Goal: Task Accomplishment & Management: Manage account settings

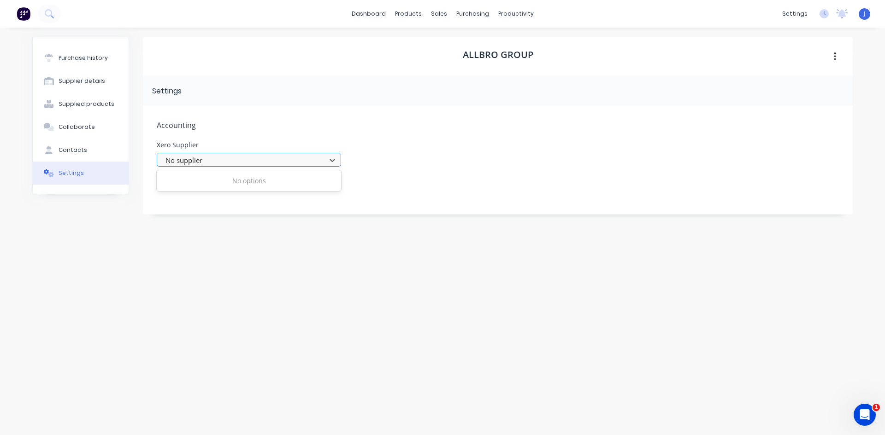
click at [246, 159] on div at bounding box center [242, 161] width 157 height 12
click at [335, 159] on icon at bounding box center [332, 160] width 9 height 9
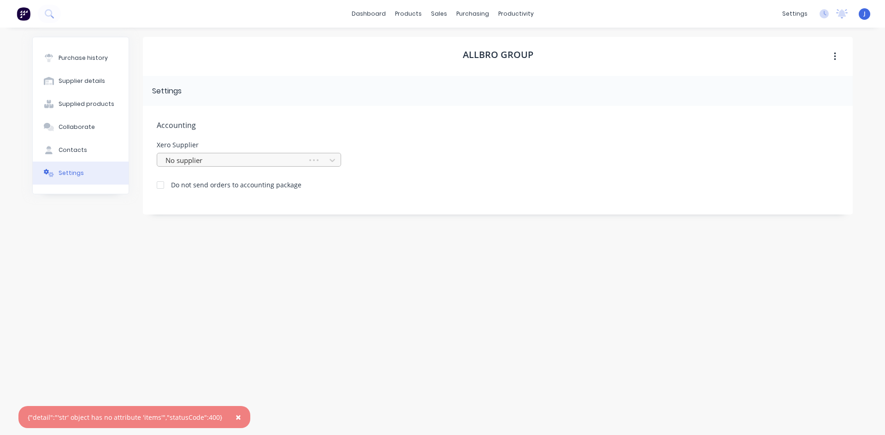
click at [258, 159] on div at bounding box center [233, 161] width 138 height 12
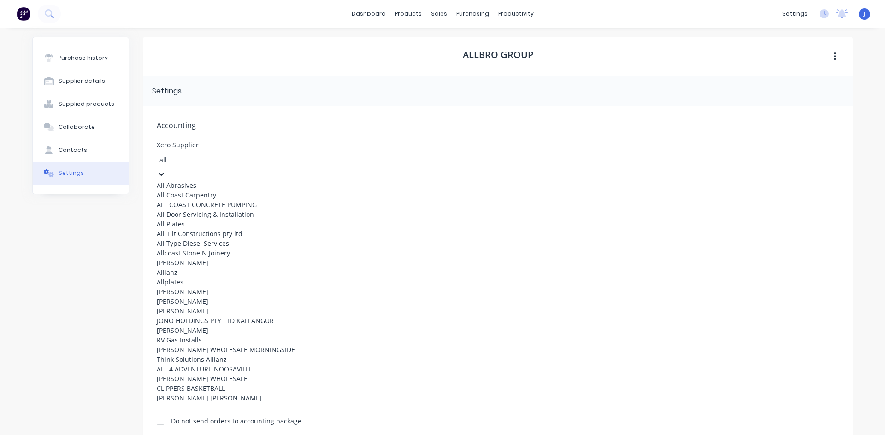
type input "all"
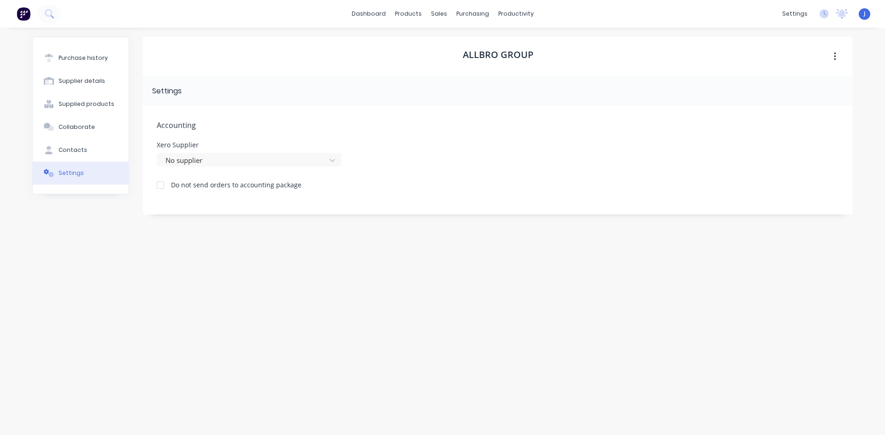
click at [419, 155] on div "Xero Supplier No supplier" at bounding box center [498, 154] width 682 height 25
